Goal: Find specific page/section: Find specific page/section

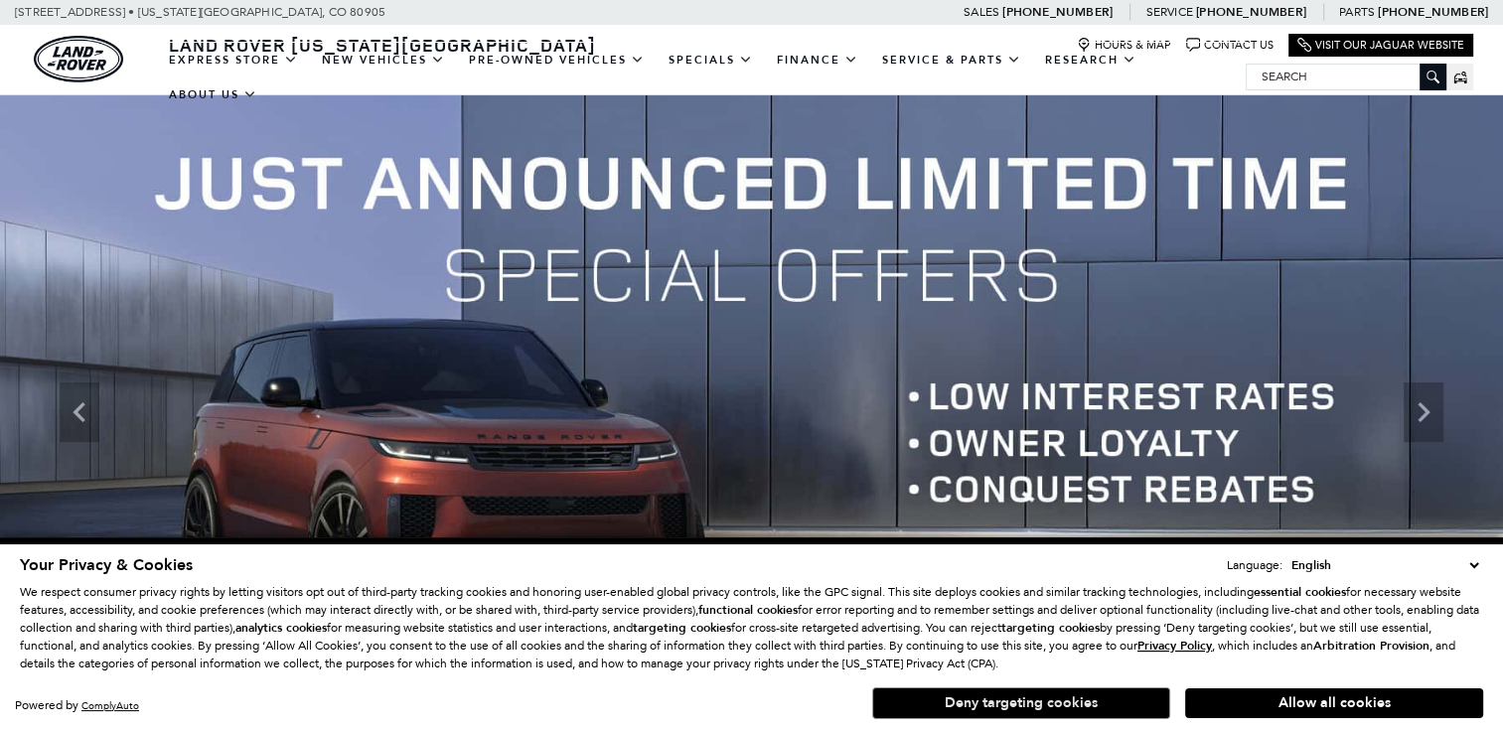
click at [1115, 701] on button "Deny targeting cookies" at bounding box center [1021, 703] width 298 height 32
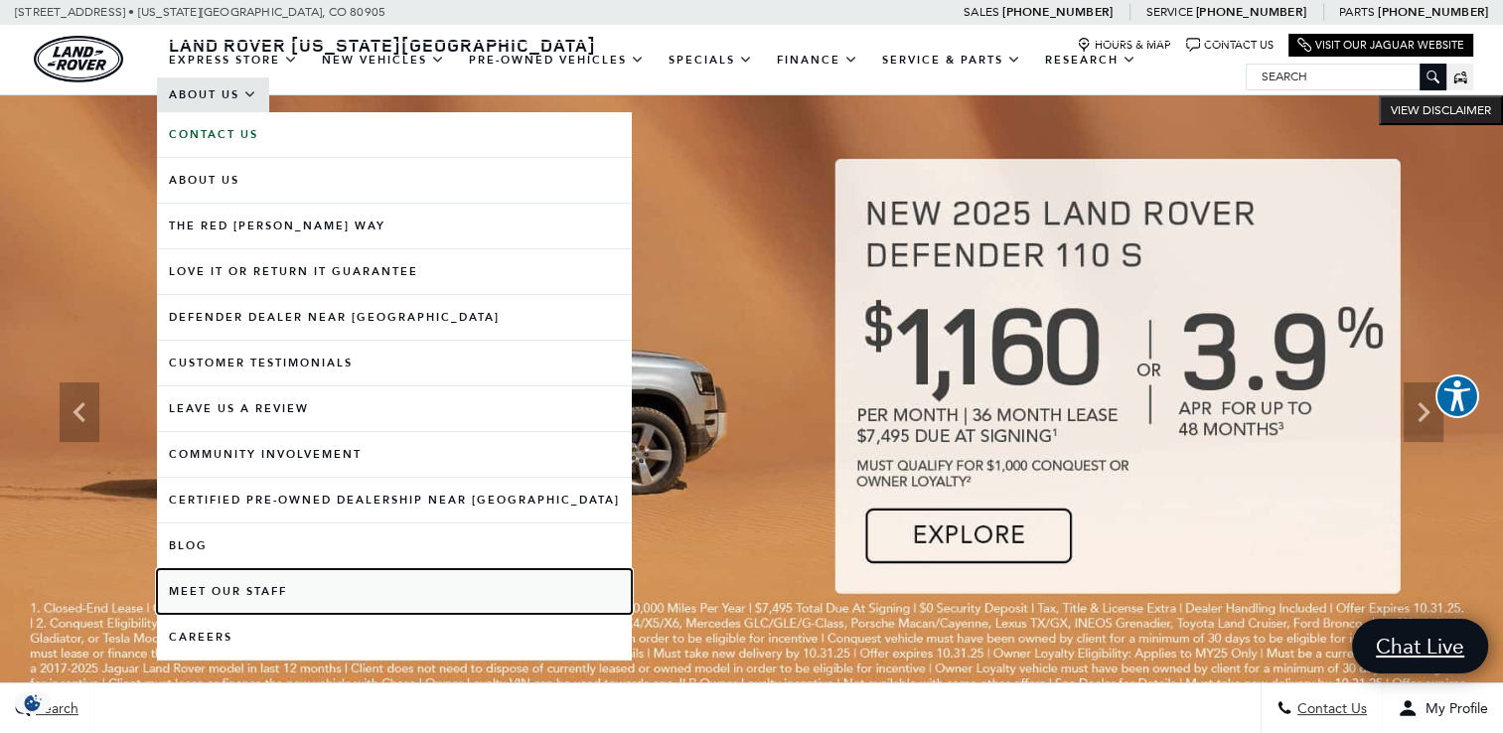
click at [234, 582] on link "Meet Our Staff" at bounding box center [394, 591] width 475 height 45
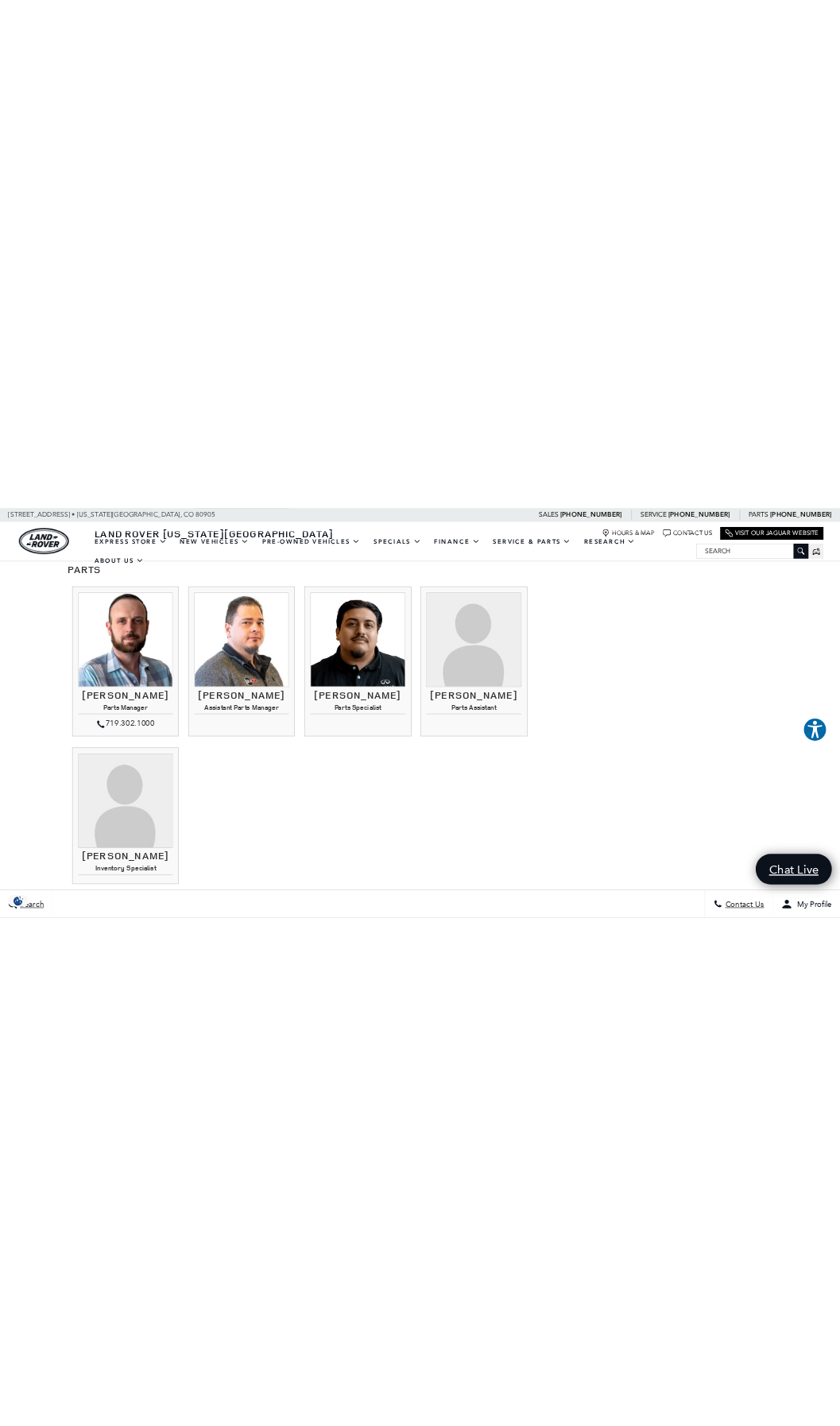
scroll to position [422, 0]
